Goal: Find specific page/section: Find specific page/section

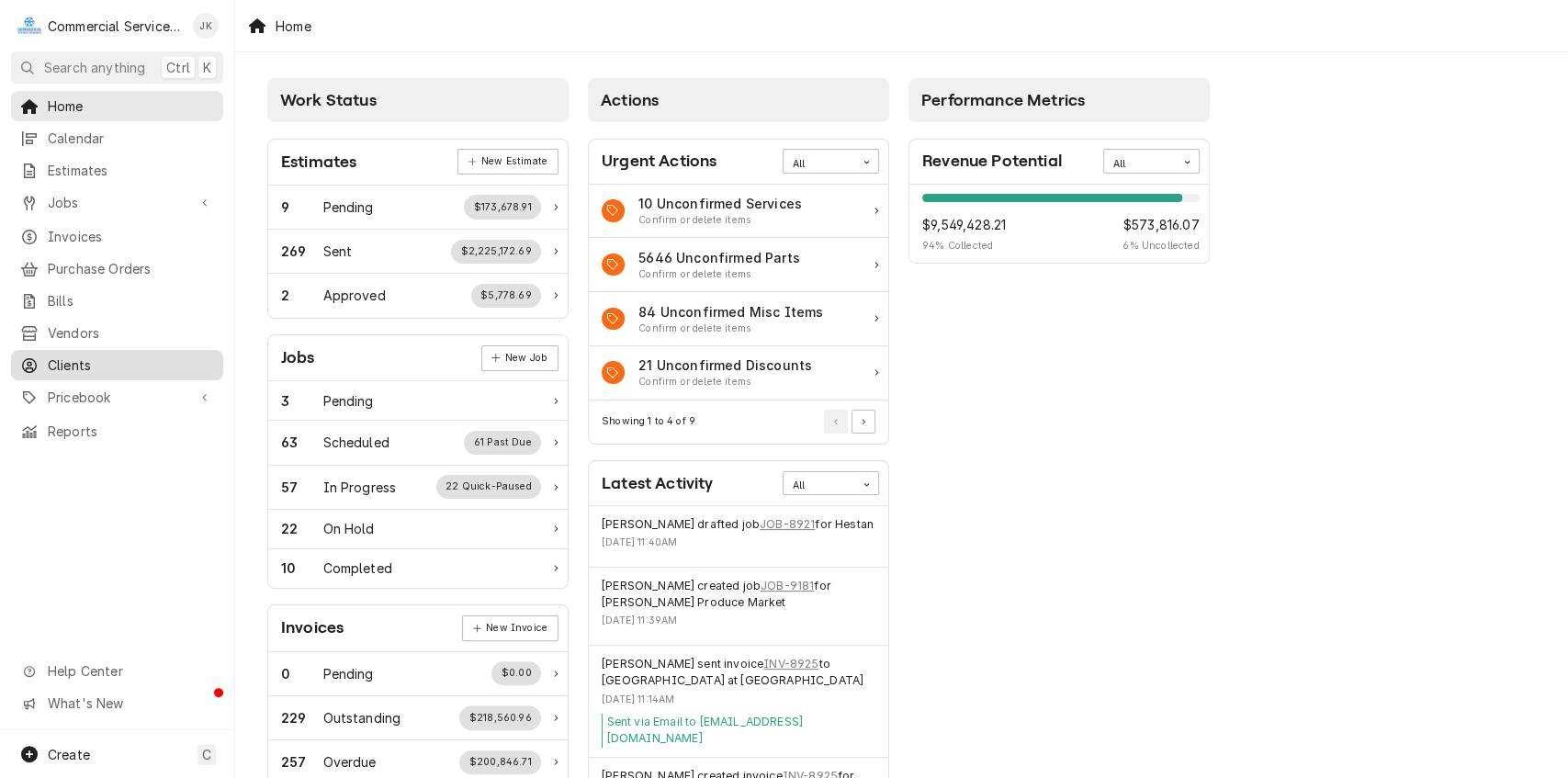
click at [145, 357] on span "Clients" at bounding box center [131, 365] width 166 height 19
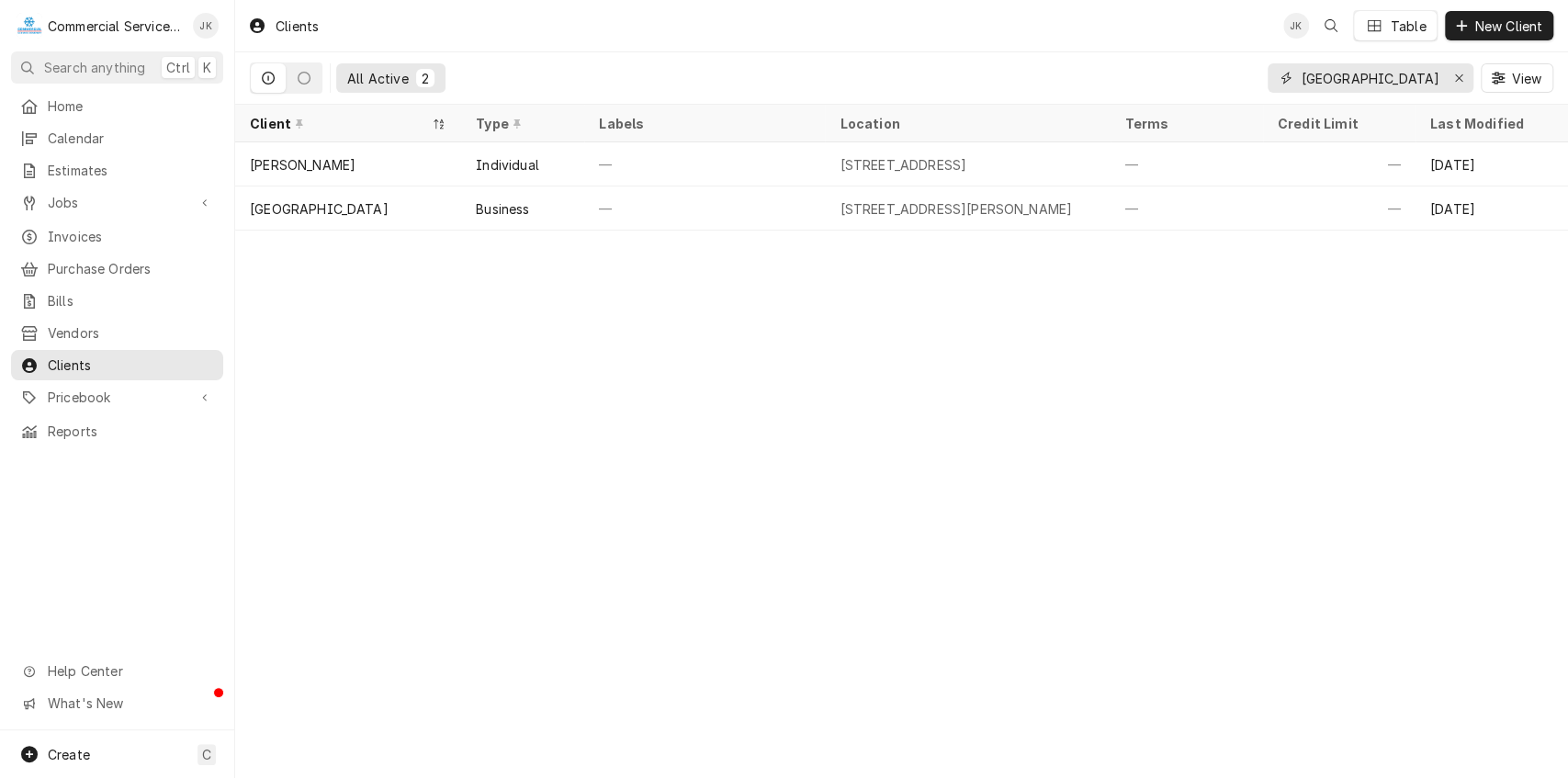
click at [1399, 74] on input "[GEOGRAPHIC_DATA]" at bounding box center [1370, 78] width 137 height 29
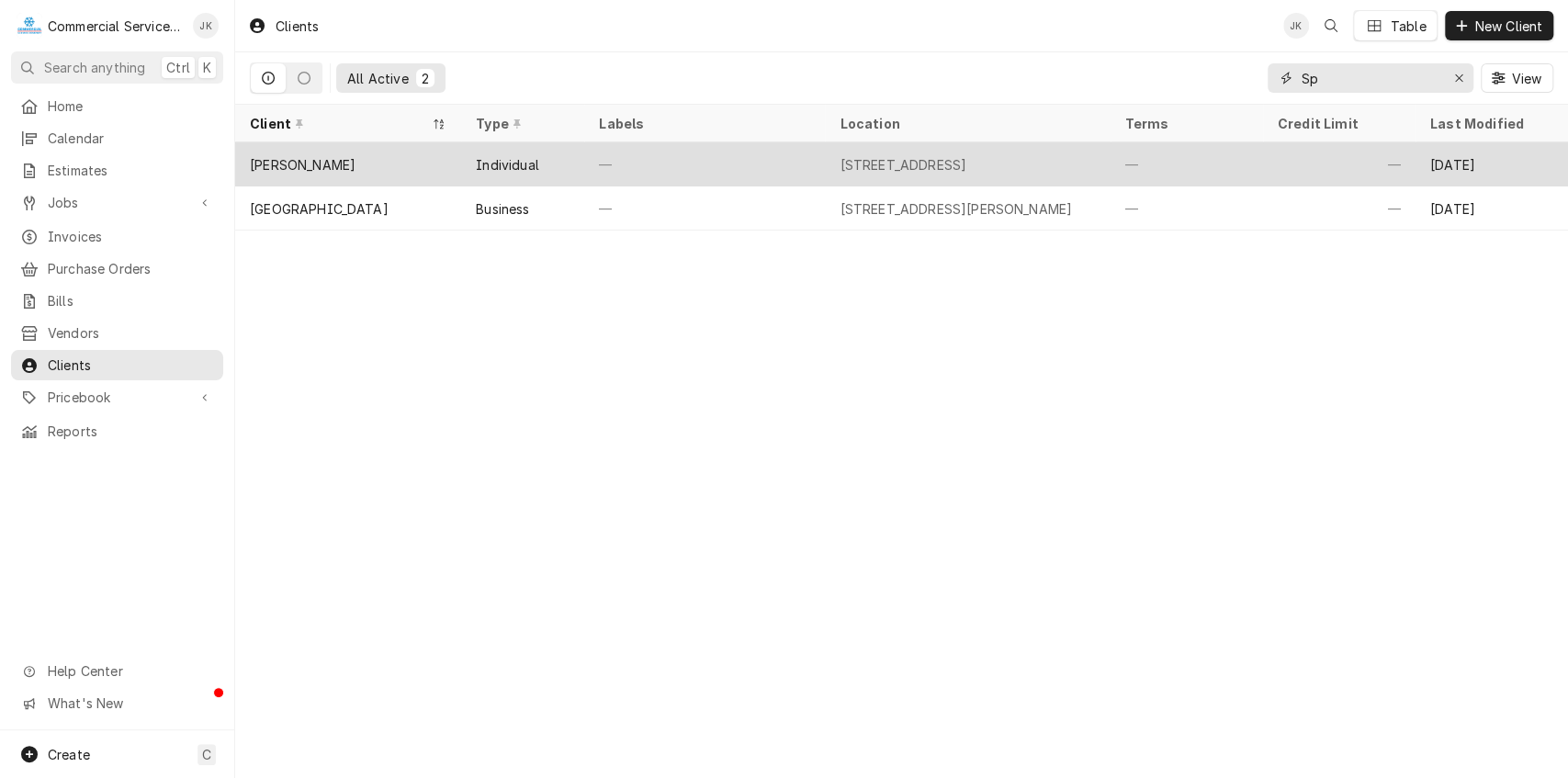
type input "S"
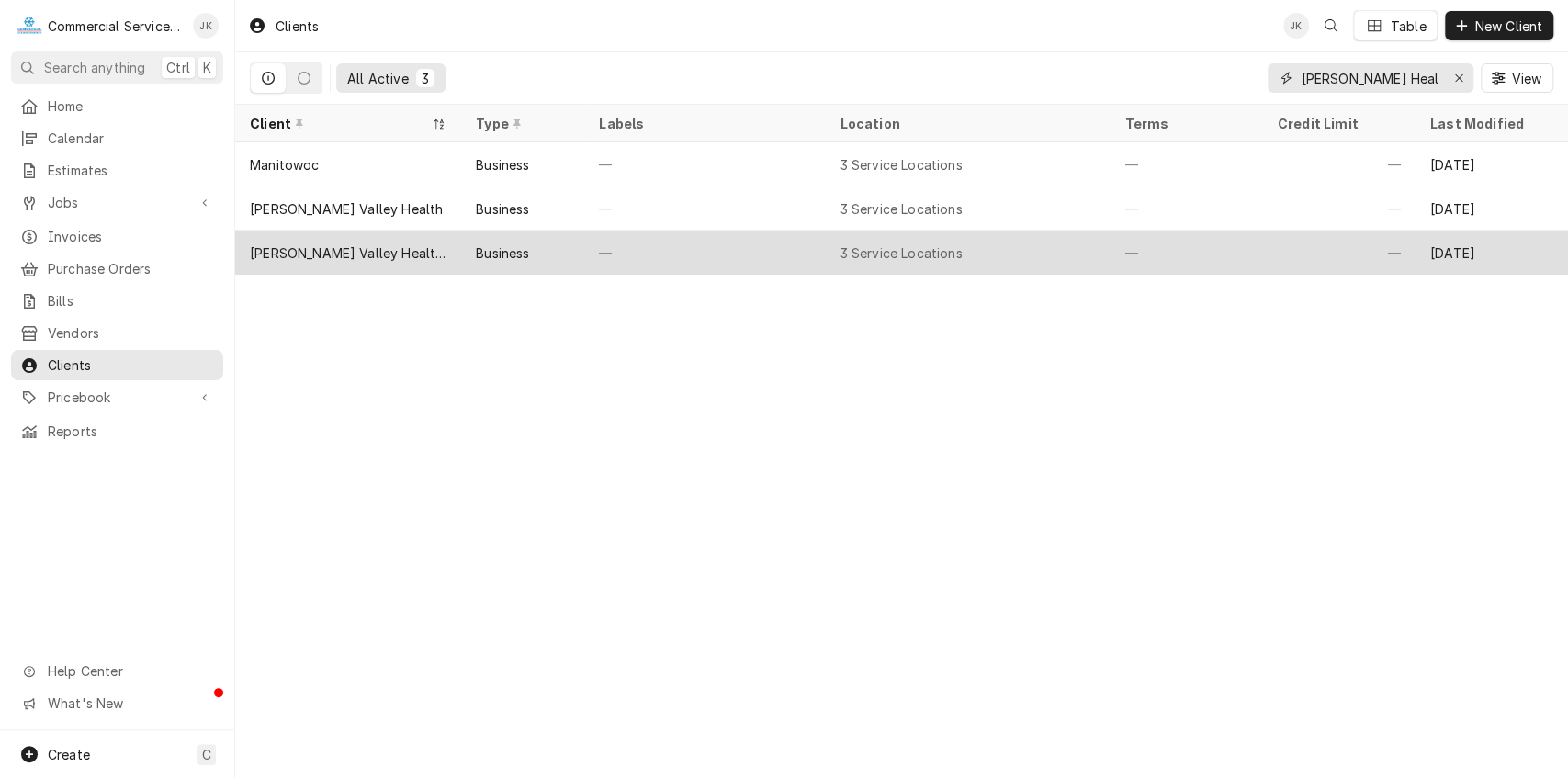
type input "[PERSON_NAME] Health"
click at [380, 244] on div "[PERSON_NAME] Valley Health c/o CALCOMM" at bounding box center [347, 254] width 196 height 19
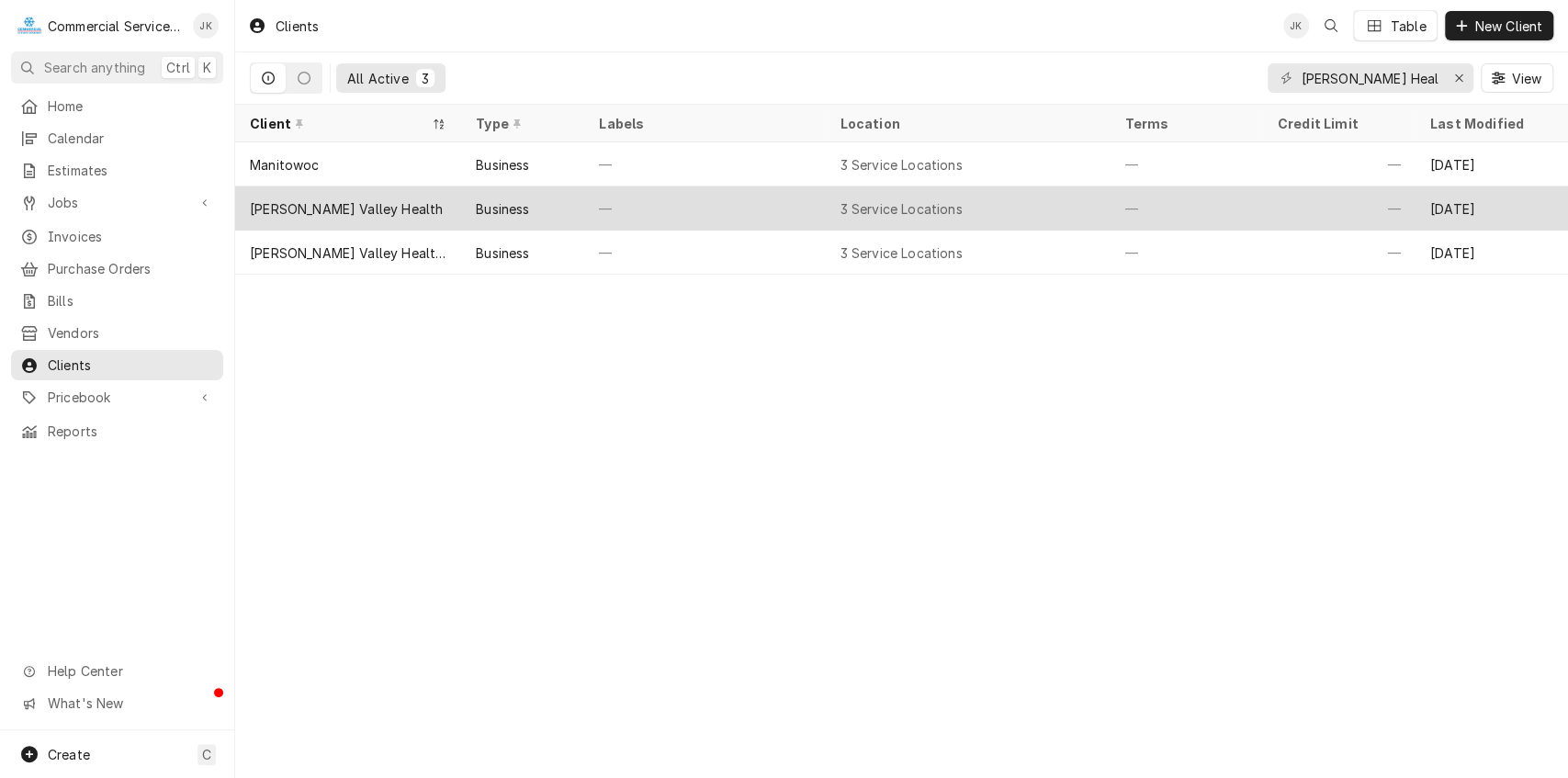
click at [921, 206] on div "3 Service Locations" at bounding box center [901, 209] width 122 height 19
